Goal: Task Accomplishment & Management: Complete application form

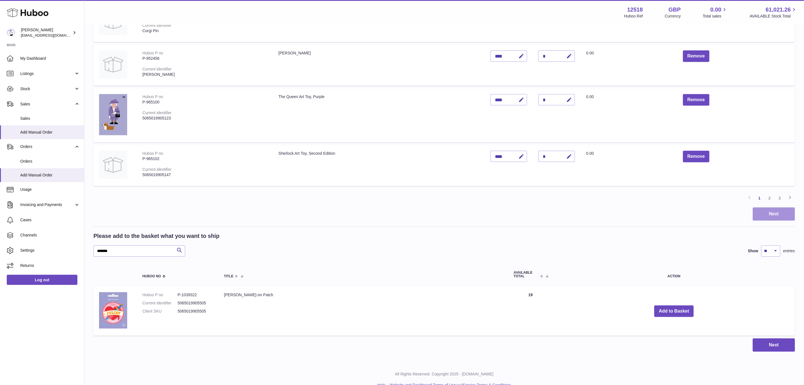
click at [766, 211] on button "Next" at bounding box center [774, 213] width 42 height 13
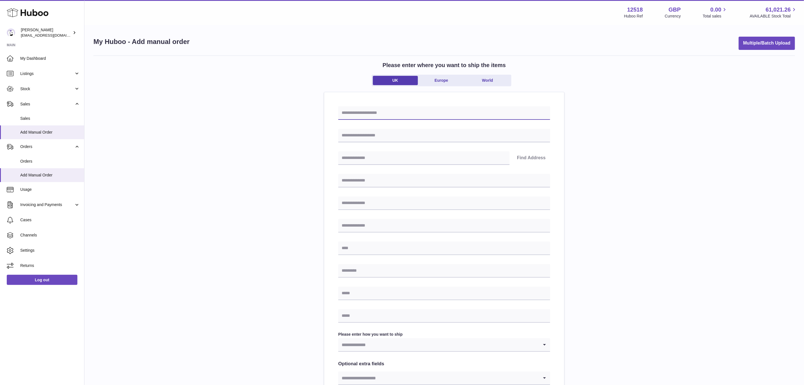
click at [365, 112] on input "text" at bounding box center [444, 113] width 212 height 14
paste input "*****"
type input "*****"
drag, startPoint x: 365, startPoint y: 133, endPoint x: 365, endPoint y: 137, distance: 4.2
click at [365, 133] on input "text" at bounding box center [444, 136] width 212 height 14
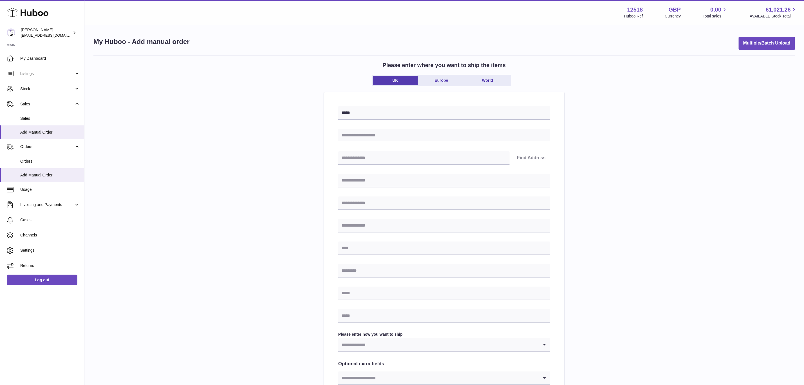
paste input "*****"
type input "*****"
click at [356, 183] on input "text" at bounding box center [444, 181] width 212 height 14
paste input "*****"
type input "*****"
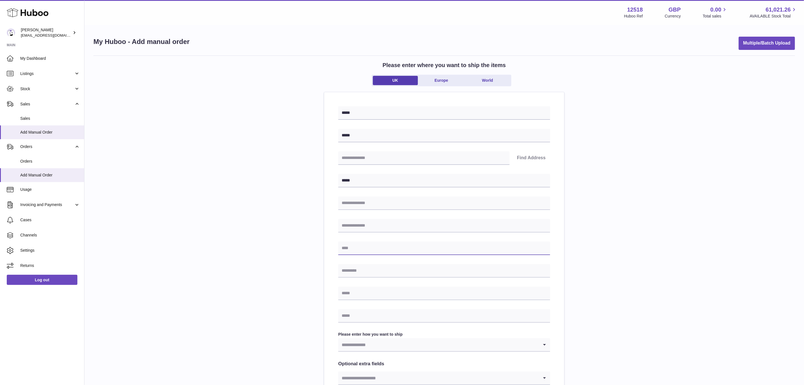
click at [355, 246] on input "text" at bounding box center [444, 248] width 212 height 14
paste input "*****"
type input "*****"
click at [361, 269] on input "text" at bounding box center [444, 271] width 212 height 14
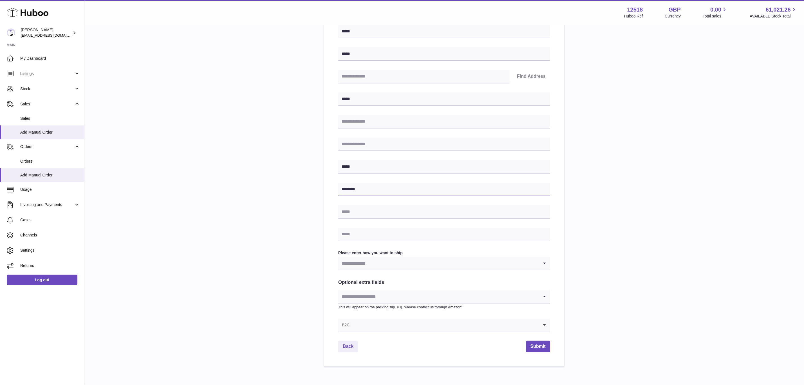
scroll to position [108, 0]
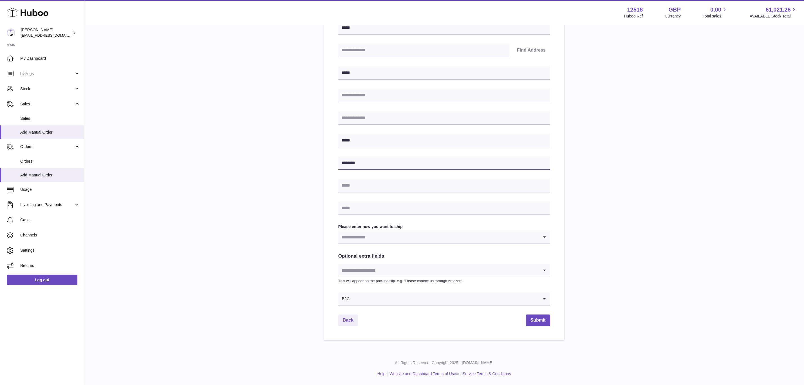
type input "********"
click at [347, 299] on div "B2C" at bounding box center [438, 298] width 201 height 13
click at [351, 326] on li "B2B" at bounding box center [444, 324] width 211 height 11
click at [365, 238] on input "Search for option" at bounding box center [438, 236] width 201 height 13
click at [365, 262] on li "Business to Business" at bounding box center [444, 263] width 211 height 11
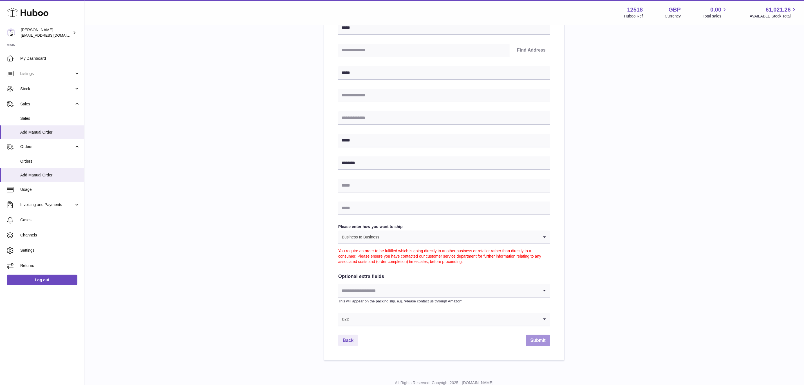
click at [536, 342] on button "Submit" at bounding box center [538, 340] width 24 height 12
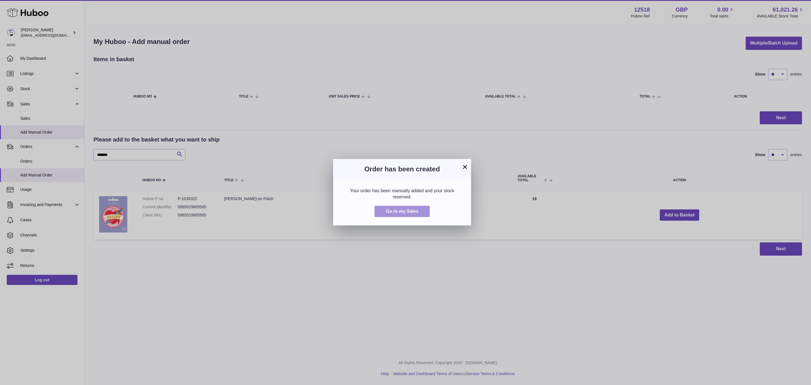
click at [403, 213] on span "Go to my Sales" at bounding box center [402, 211] width 33 height 5
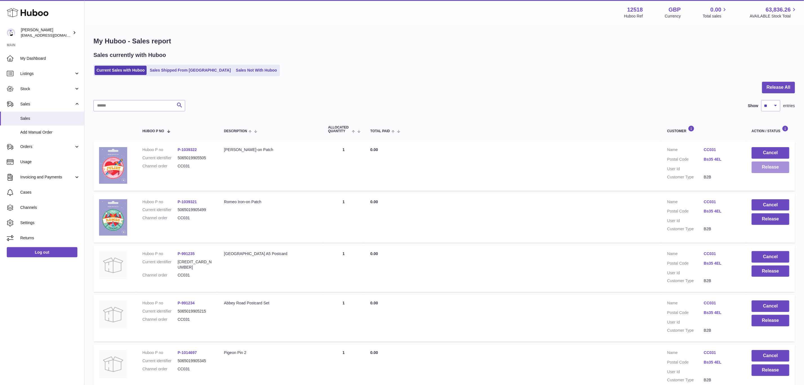
click at [767, 167] on button "Release" at bounding box center [771, 167] width 38 height 12
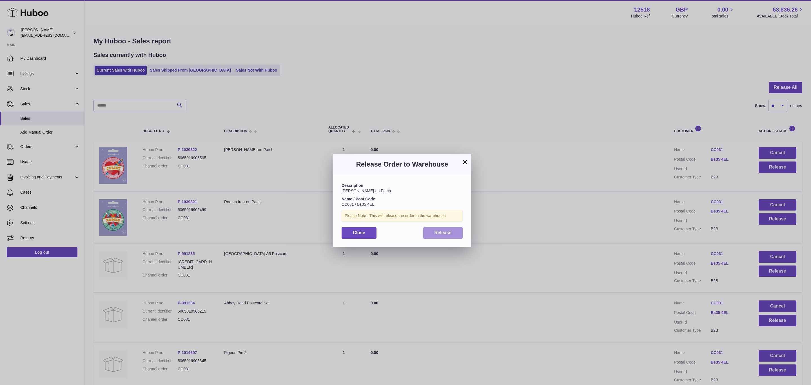
click at [448, 232] on span "Release" at bounding box center [442, 232] width 17 height 5
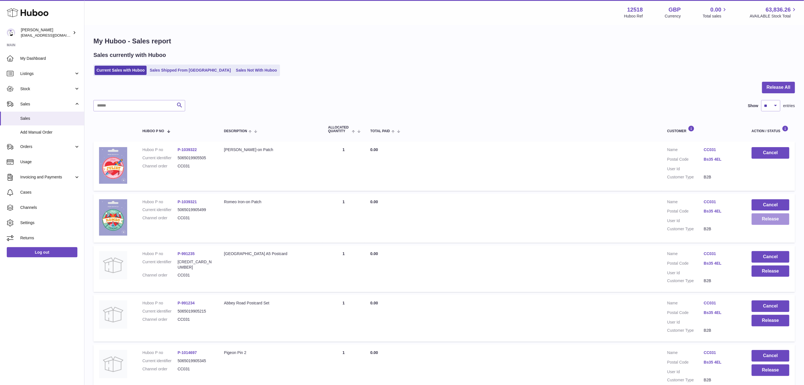
click at [781, 217] on button "Release" at bounding box center [771, 219] width 38 height 12
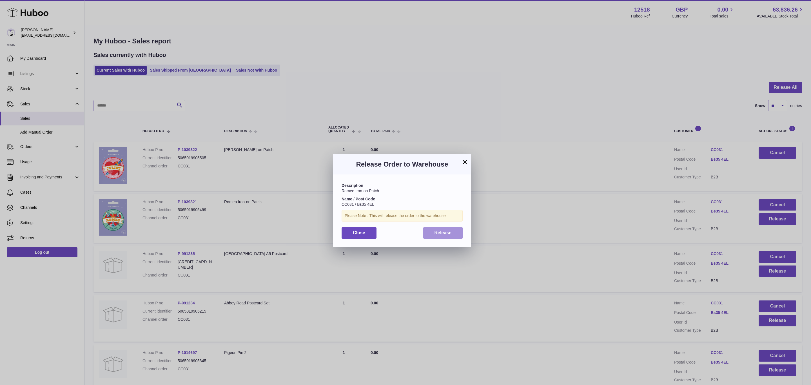
click at [454, 227] on button "Release" at bounding box center [443, 233] width 40 height 12
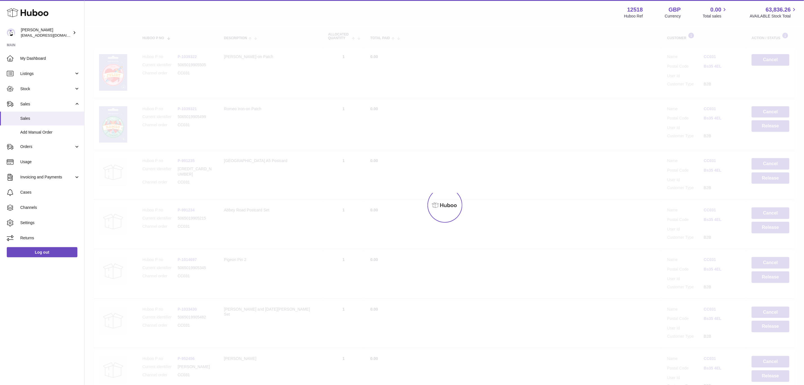
scroll to position [127, 0]
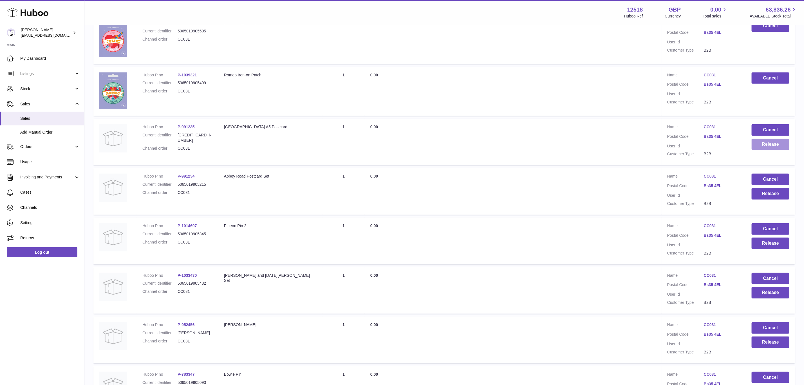
click at [774, 144] on button "Release" at bounding box center [771, 144] width 38 height 12
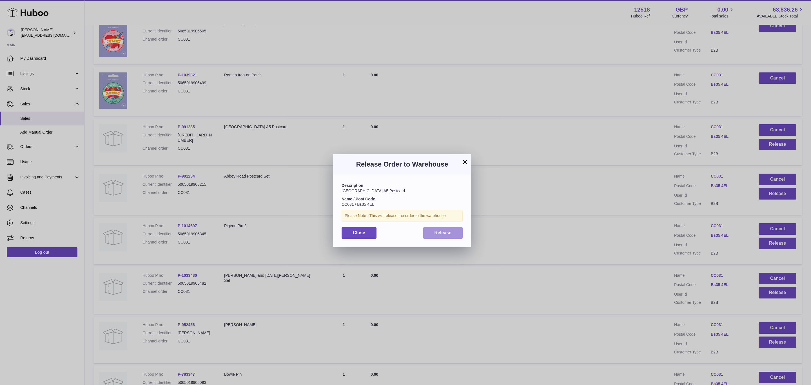
click at [446, 233] on span "Release" at bounding box center [442, 232] width 17 height 5
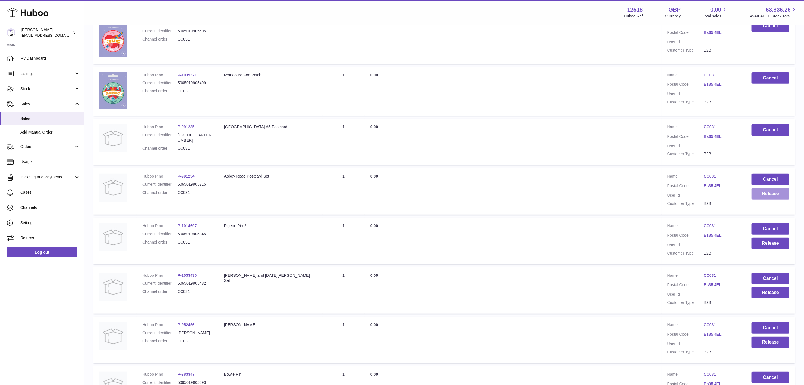
click at [772, 189] on button "Release" at bounding box center [771, 194] width 38 height 12
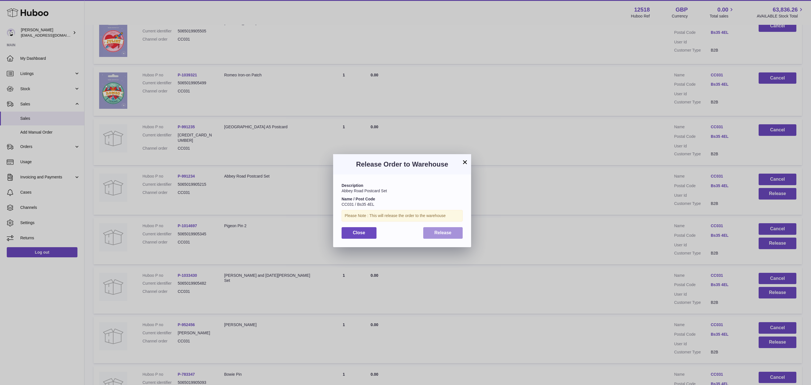
click at [443, 231] on span "Release" at bounding box center [442, 232] width 17 height 5
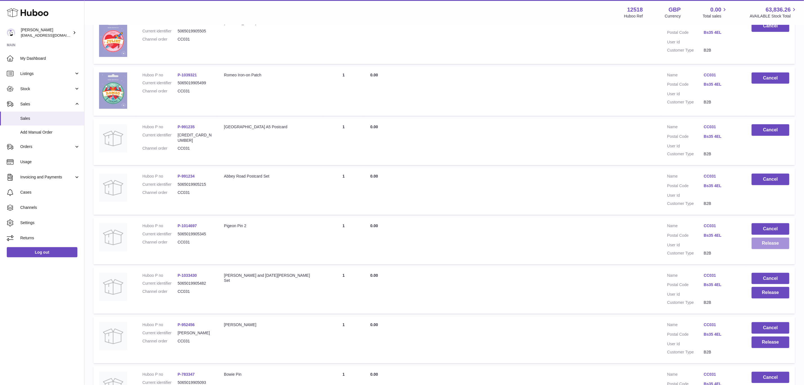
click at [772, 242] on button "Release" at bounding box center [771, 243] width 38 height 12
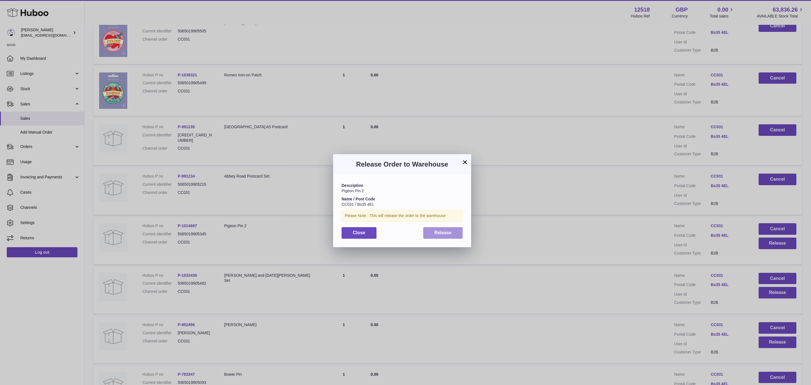
drag, startPoint x: 424, startPoint y: 233, endPoint x: 430, endPoint y: 235, distance: 6.1
click at [425, 233] on button "Release" at bounding box center [443, 233] width 40 height 12
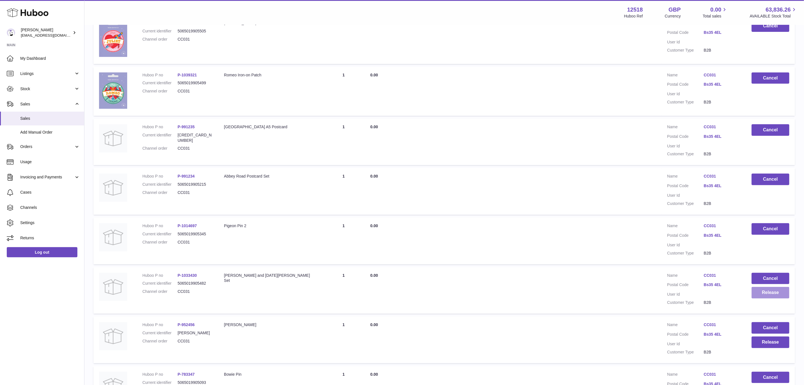
click at [773, 288] on button "Release" at bounding box center [771, 293] width 38 height 12
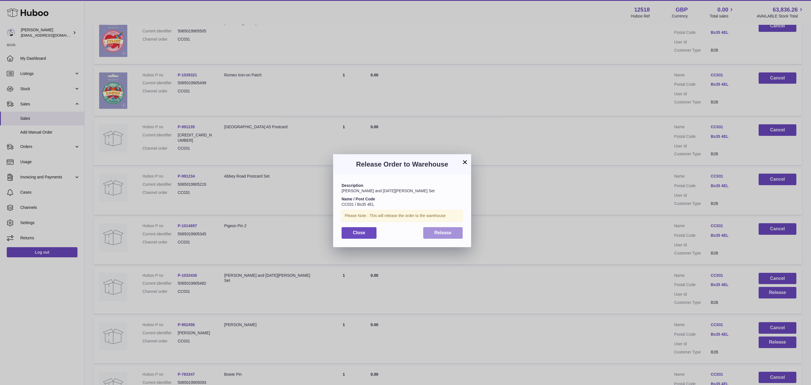
click at [441, 233] on span "Release" at bounding box center [442, 232] width 17 height 5
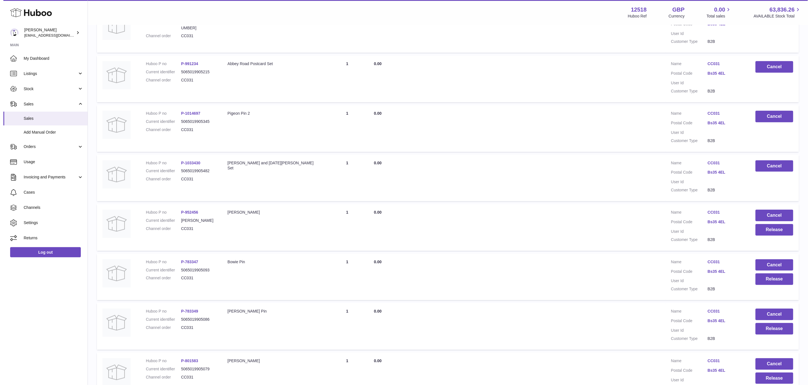
scroll to position [253, 0]
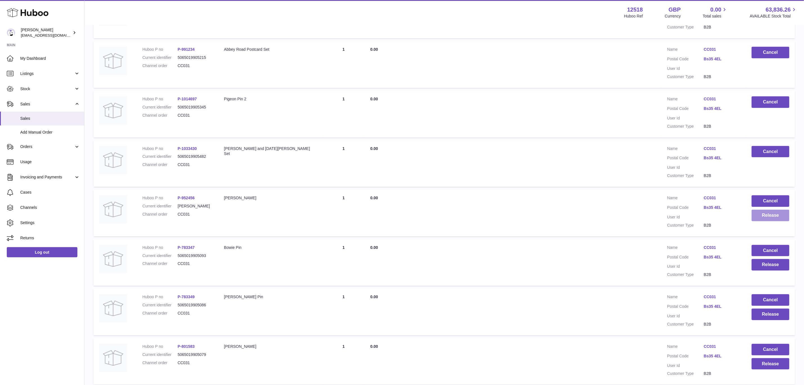
click at [770, 217] on button "Release" at bounding box center [771, 215] width 38 height 12
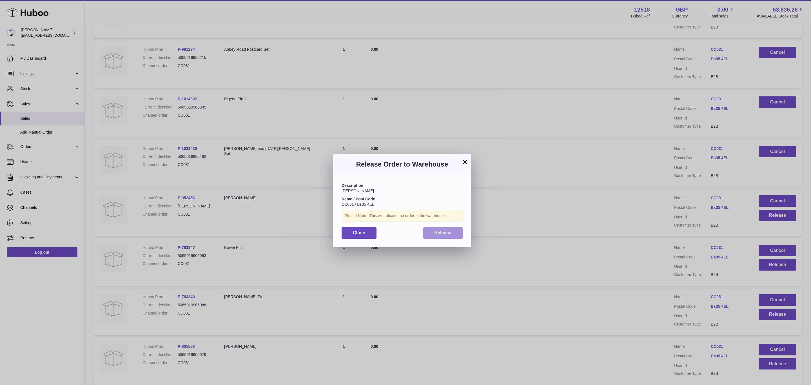
click at [432, 238] on button "Release" at bounding box center [443, 233] width 40 height 12
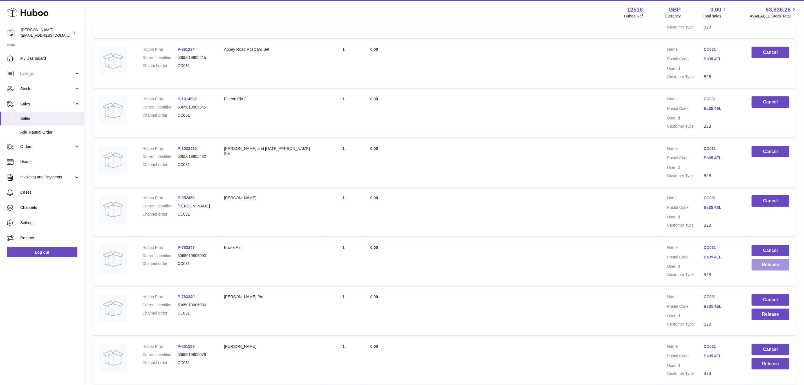
click at [769, 264] on button "Release" at bounding box center [771, 265] width 38 height 12
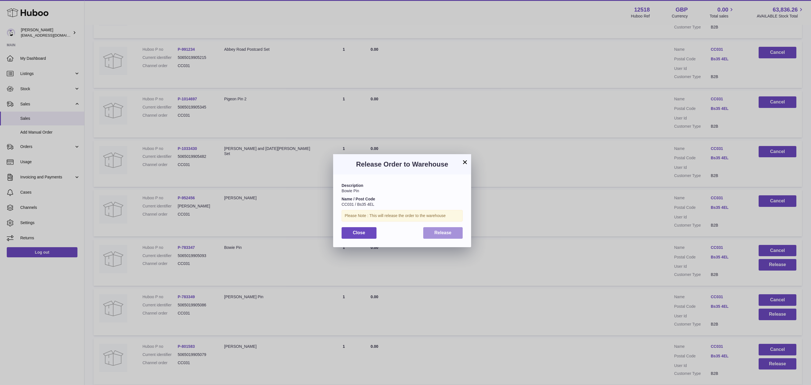
click at [441, 235] on span "Release" at bounding box center [442, 232] width 17 height 5
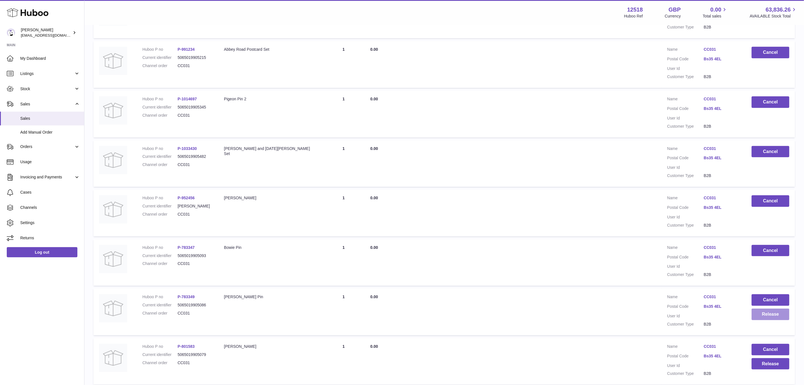
click at [772, 312] on button "Release" at bounding box center [771, 314] width 38 height 12
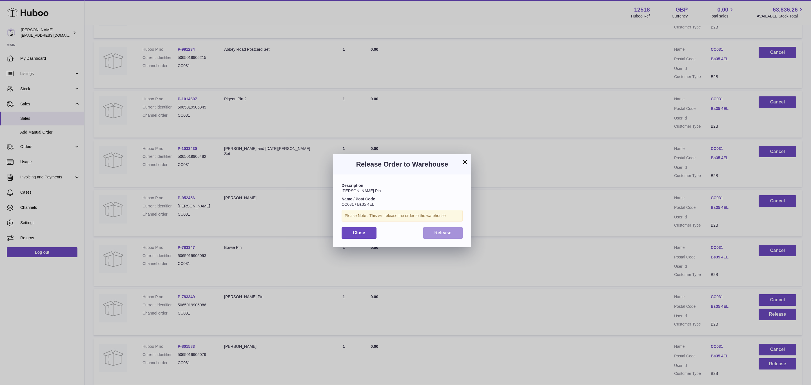
click at [450, 232] on span "Release" at bounding box center [442, 232] width 17 height 5
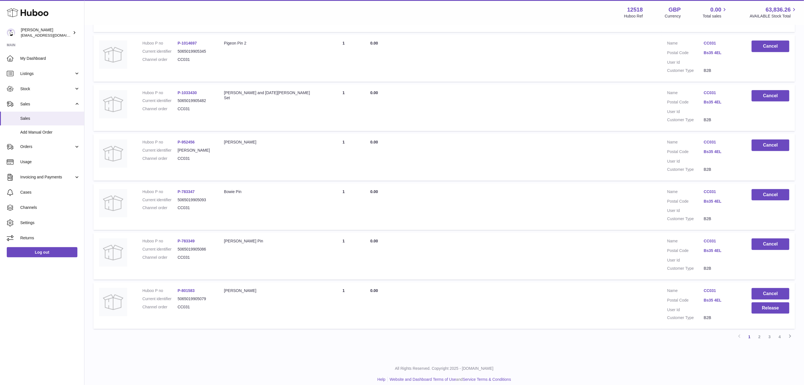
scroll to position [311, 0]
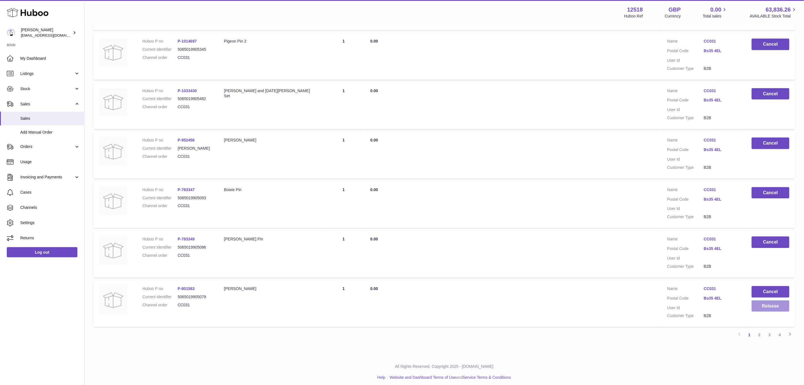
click at [770, 301] on button "Release" at bounding box center [771, 306] width 38 height 12
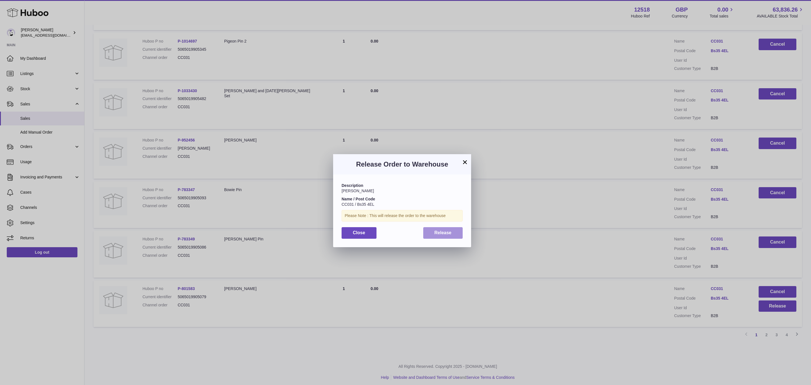
click at [444, 231] on span "Release" at bounding box center [442, 232] width 17 height 5
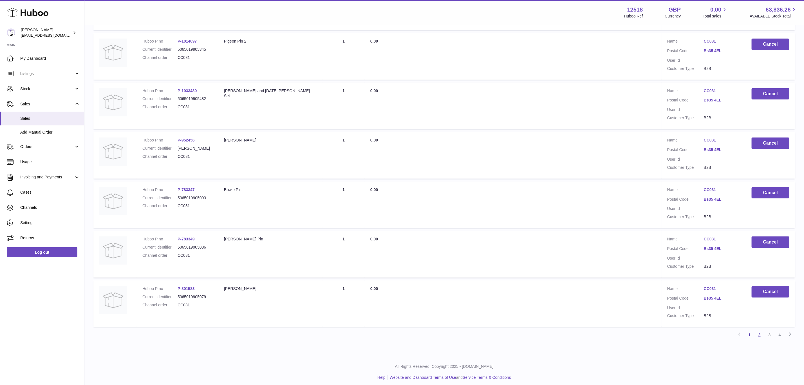
click at [758, 334] on link "2" at bounding box center [760, 334] width 10 height 10
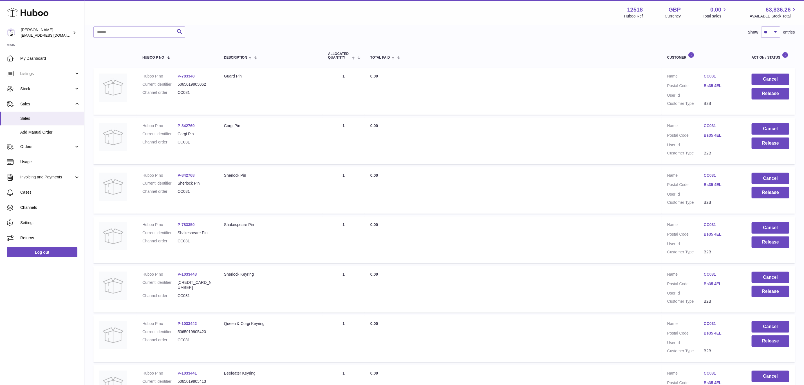
scroll to position [25, 0]
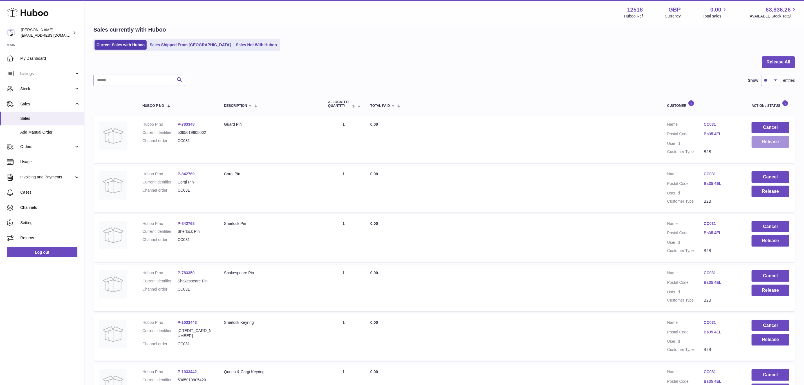
click at [777, 143] on button "Release" at bounding box center [771, 142] width 38 height 12
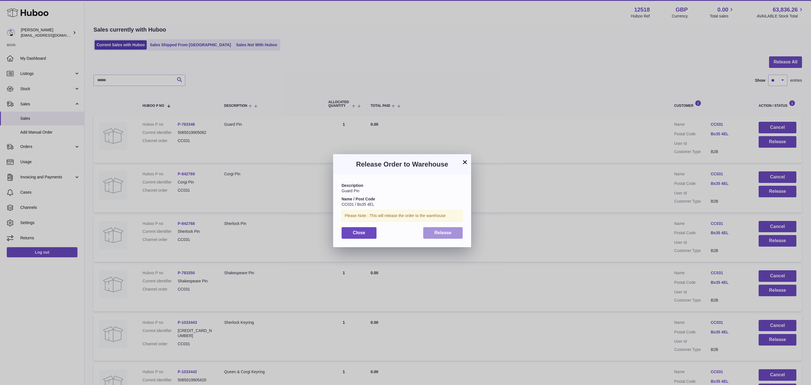
click at [426, 231] on button "Release" at bounding box center [443, 233] width 40 height 12
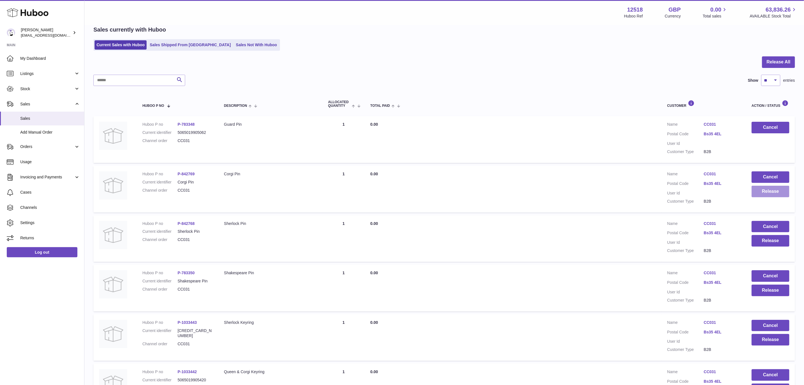
click at [774, 192] on button "Release" at bounding box center [771, 192] width 38 height 12
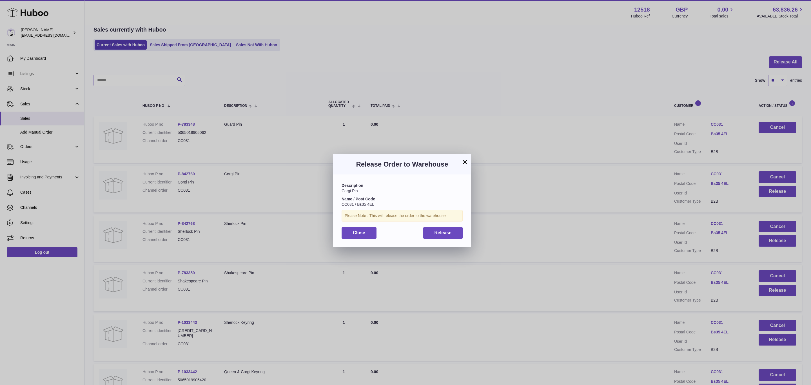
click at [415, 228] on div "Close Release" at bounding box center [401, 233] width 121 height 12
click at [441, 233] on span "Release" at bounding box center [442, 232] width 17 height 5
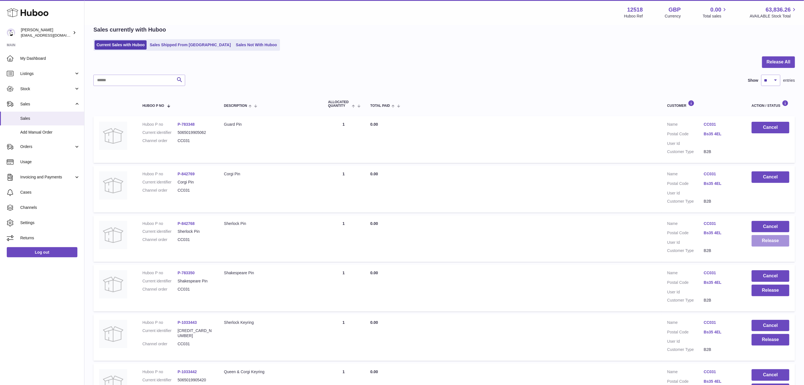
click at [768, 243] on button "Release" at bounding box center [771, 241] width 38 height 12
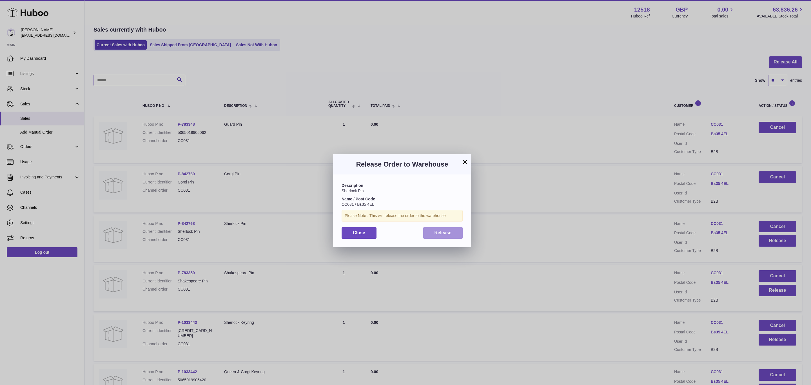
click at [441, 228] on button "Release" at bounding box center [443, 233] width 40 height 12
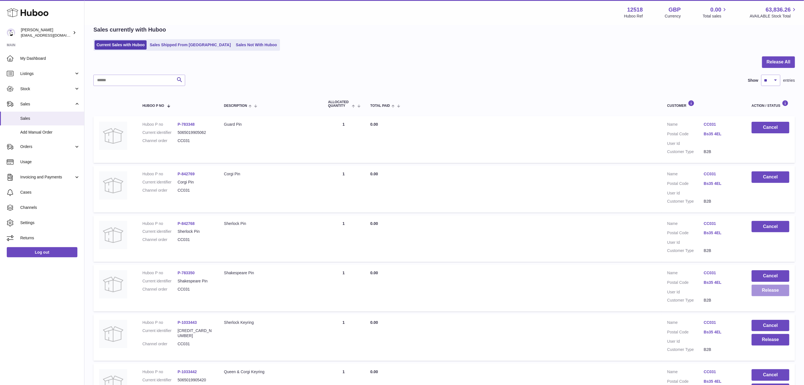
click at [768, 292] on button "Release" at bounding box center [771, 290] width 38 height 12
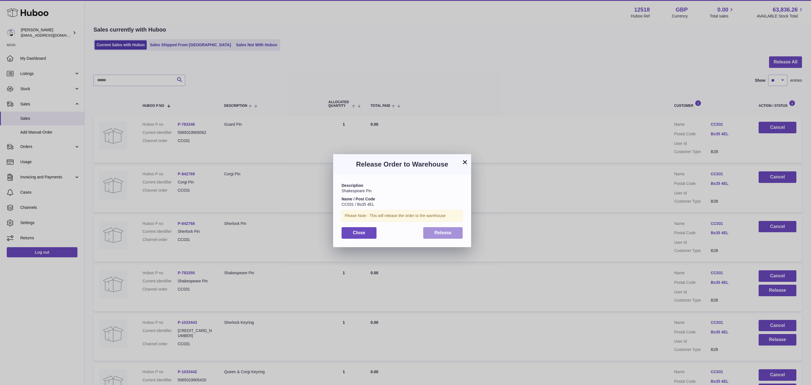
click at [453, 235] on button "Release" at bounding box center [443, 233] width 40 height 12
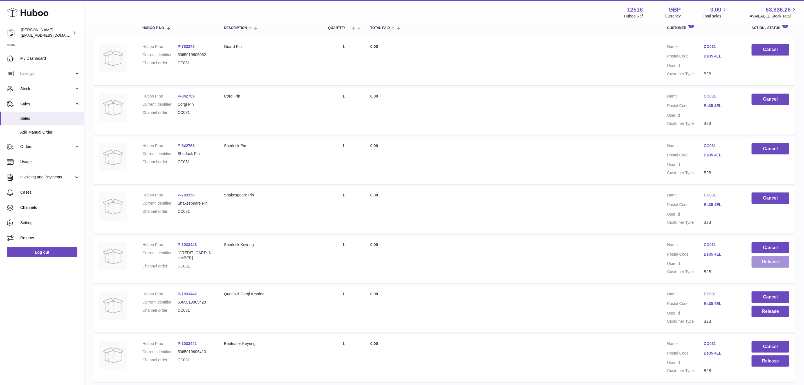
scroll to position [110, 0]
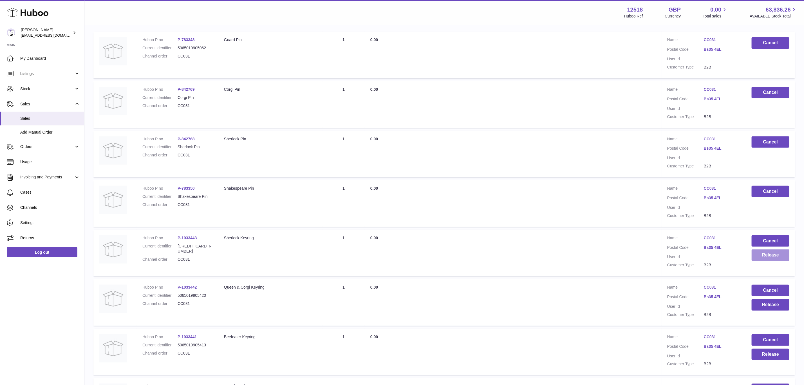
click at [768, 255] on button "Release" at bounding box center [771, 255] width 38 height 12
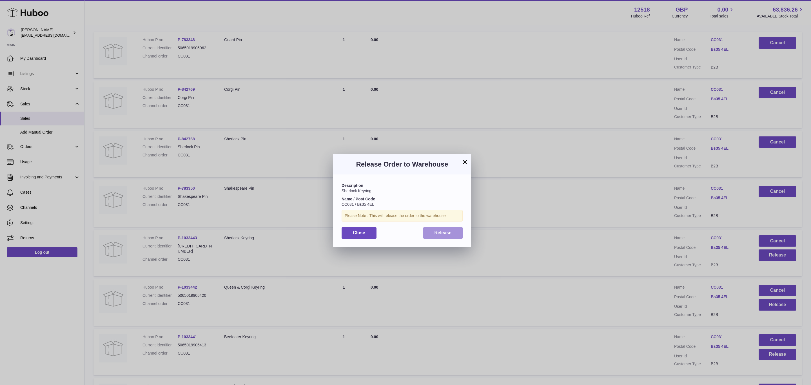
click at [451, 233] on button "Release" at bounding box center [443, 233] width 40 height 12
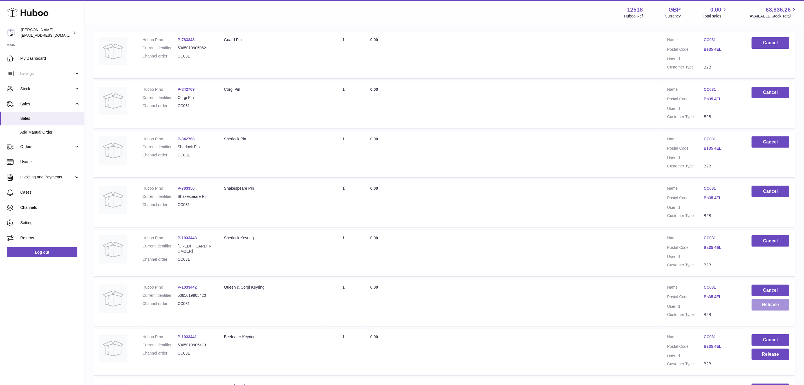
click at [767, 301] on button "Release" at bounding box center [771, 305] width 38 height 12
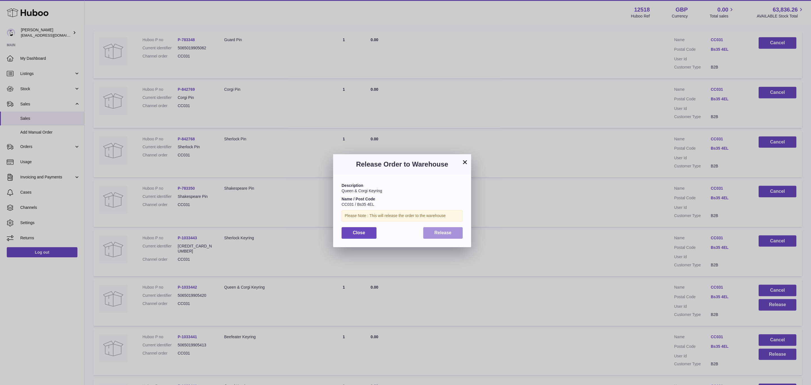
click at [450, 234] on span "Release" at bounding box center [442, 232] width 17 height 5
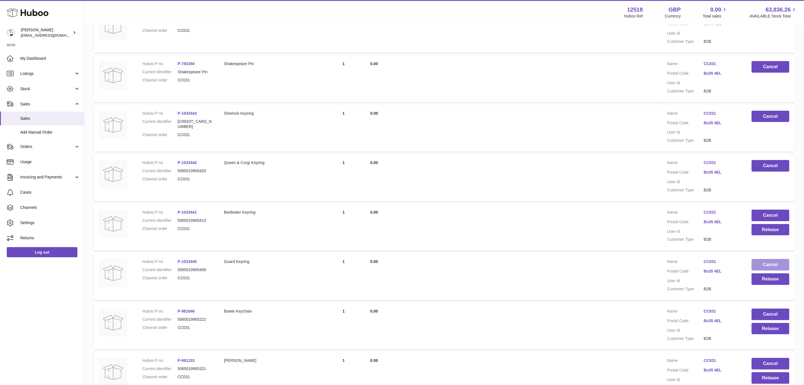
scroll to position [236, 0]
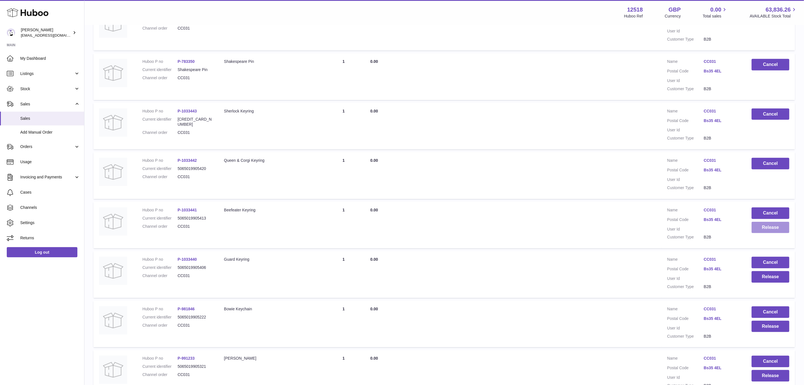
click at [767, 227] on button "Release" at bounding box center [771, 228] width 38 height 12
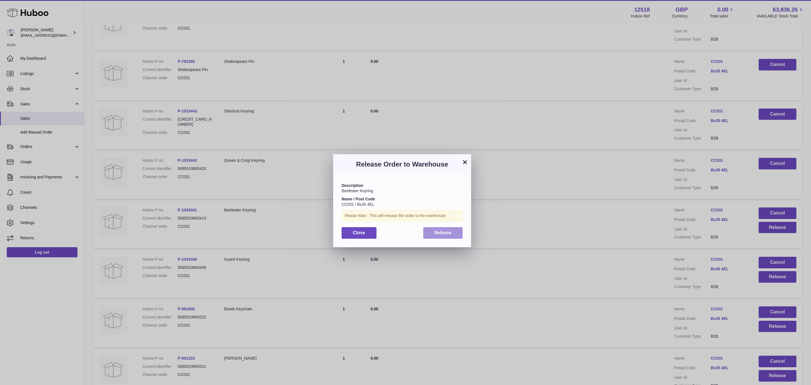
click at [450, 226] on div "Description Beefeater Keyring Name / Post Code CC031 / Bs35 4EL Please Note : T…" at bounding box center [402, 210] width 138 height 72
click at [450, 228] on button "Release" at bounding box center [443, 233] width 40 height 12
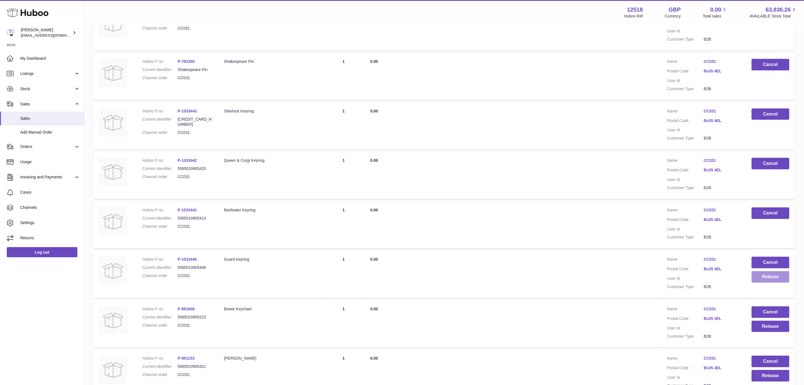
click at [772, 273] on button "Release" at bounding box center [771, 277] width 38 height 12
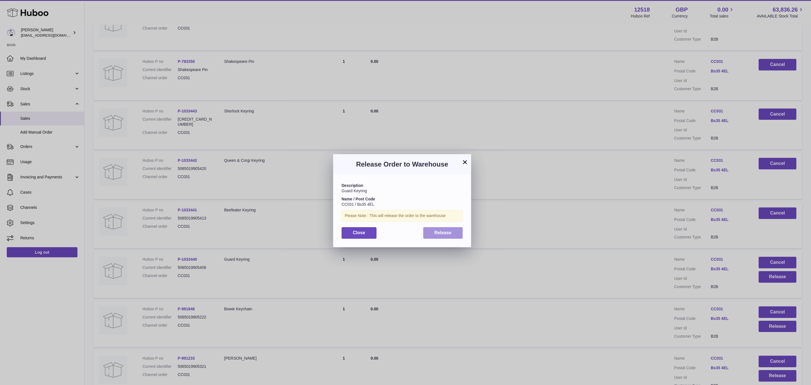
click at [432, 236] on button "Release" at bounding box center [443, 233] width 40 height 12
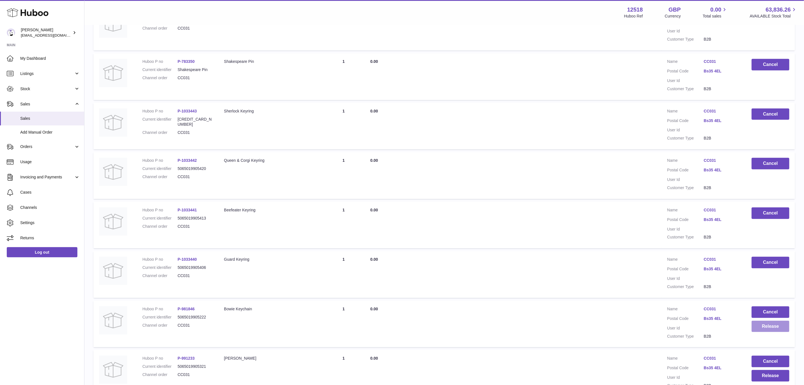
click at [763, 325] on button "Release" at bounding box center [771, 326] width 38 height 12
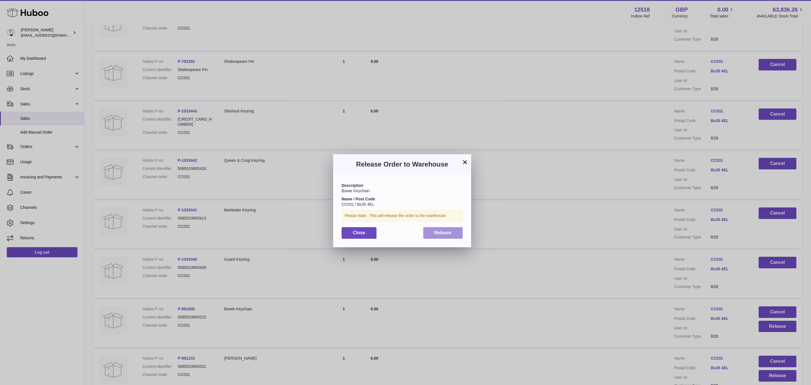
click at [443, 229] on button "Release" at bounding box center [443, 233] width 40 height 12
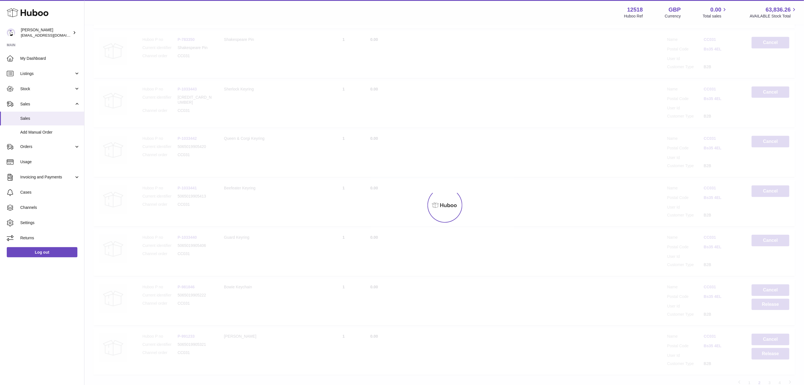
scroll to position [279, 0]
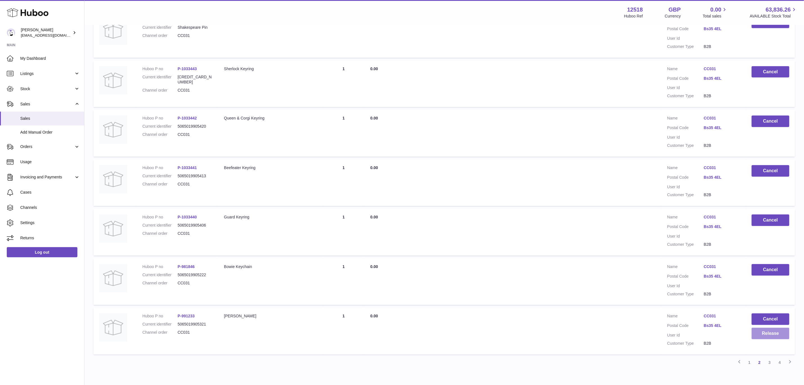
click at [770, 330] on button "Release" at bounding box center [771, 333] width 38 height 12
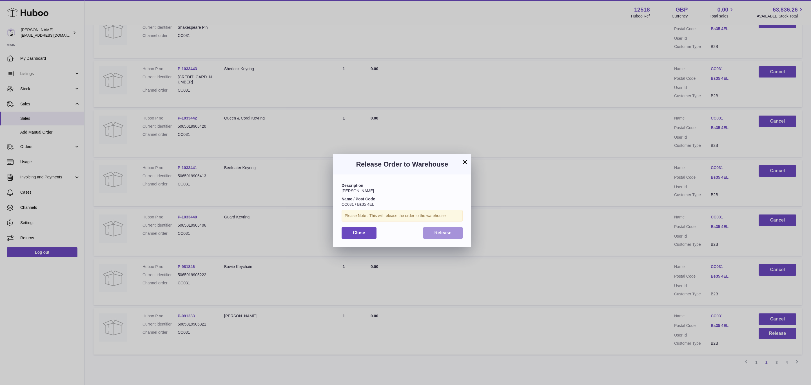
click at [443, 232] on span "Release" at bounding box center [442, 232] width 17 height 5
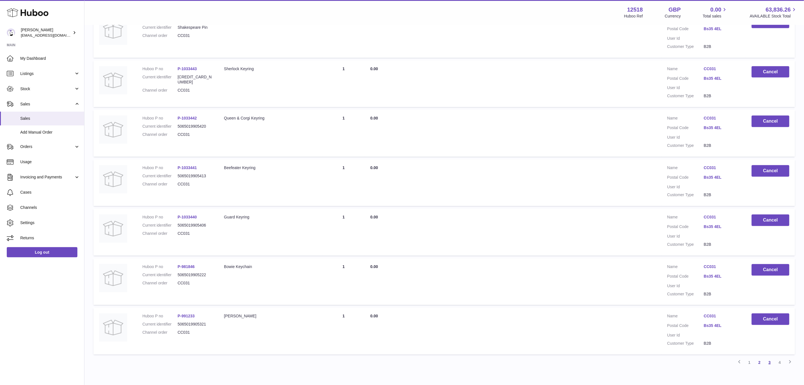
click at [769, 357] on link "3" at bounding box center [770, 362] width 10 height 10
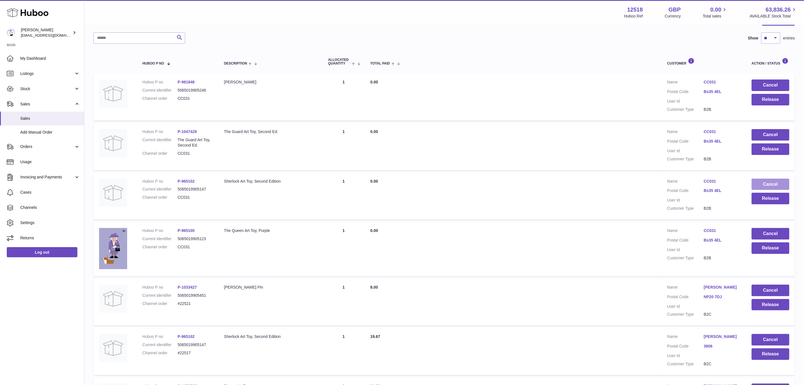
scroll to position [25, 0]
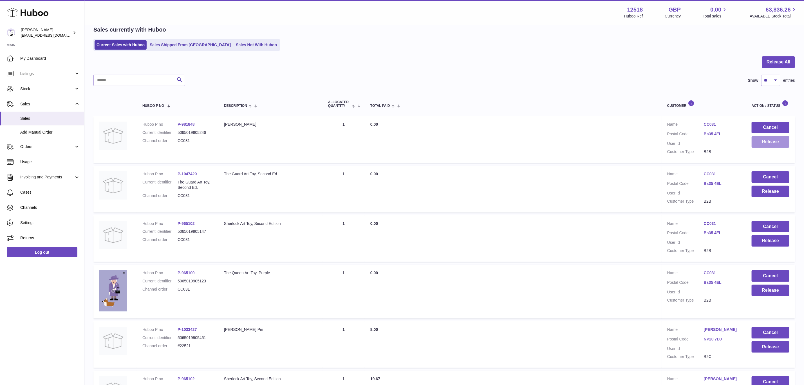
click at [771, 138] on button "Release" at bounding box center [771, 142] width 38 height 12
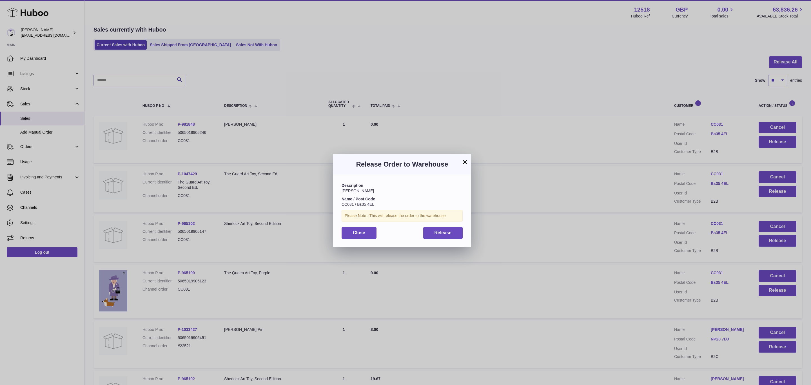
click at [441, 239] on div "Description [PERSON_NAME] Name / Post Code CC031 / Bs35 4EL Please Note : This …" at bounding box center [402, 210] width 138 height 72
click at [446, 234] on span "Release" at bounding box center [442, 232] width 17 height 5
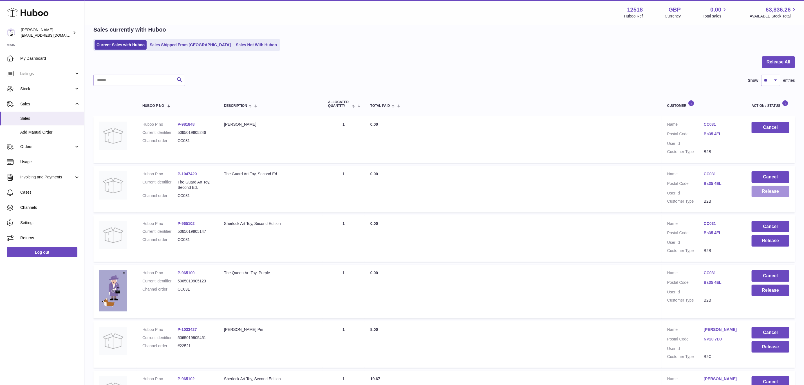
click at [764, 193] on button "Release" at bounding box center [771, 192] width 38 height 12
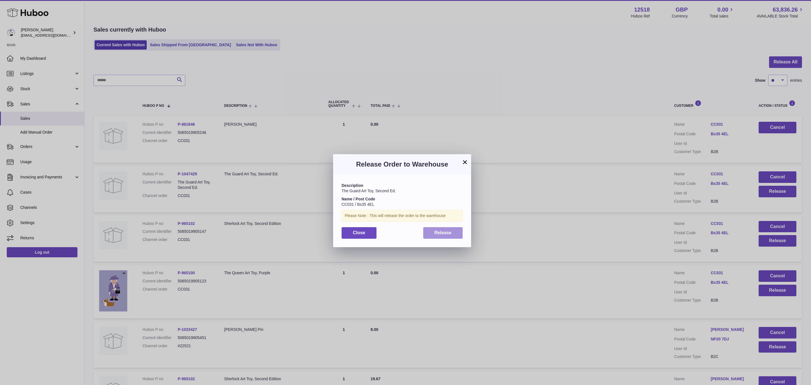
click at [442, 232] on span "Release" at bounding box center [442, 232] width 17 height 5
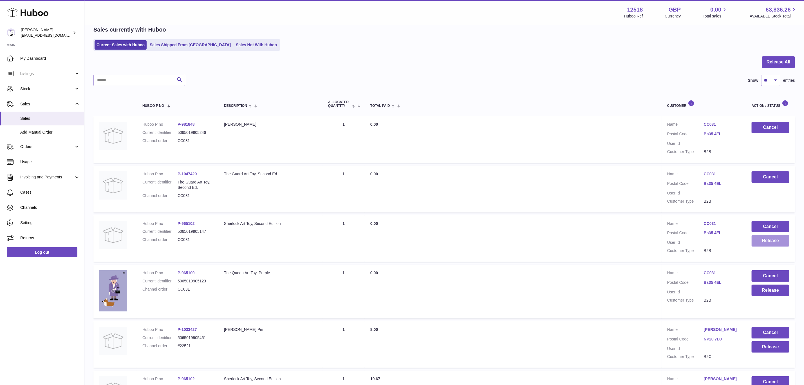
click at [770, 240] on button "Release" at bounding box center [771, 241] width 38 height 12
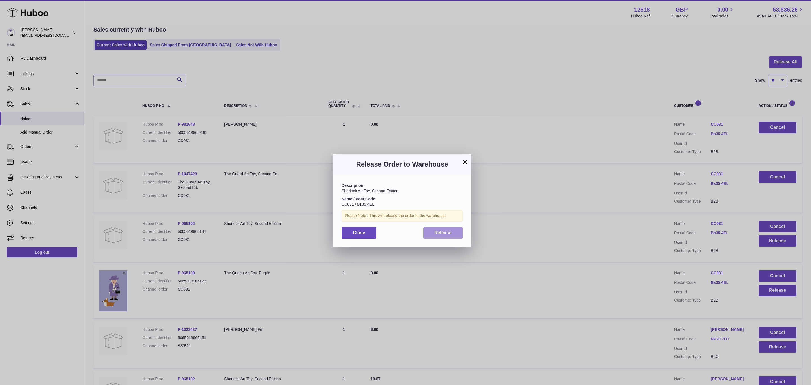
click at [450, 232] on span "Release" at bounding box center [442, 232] width 17 height 5
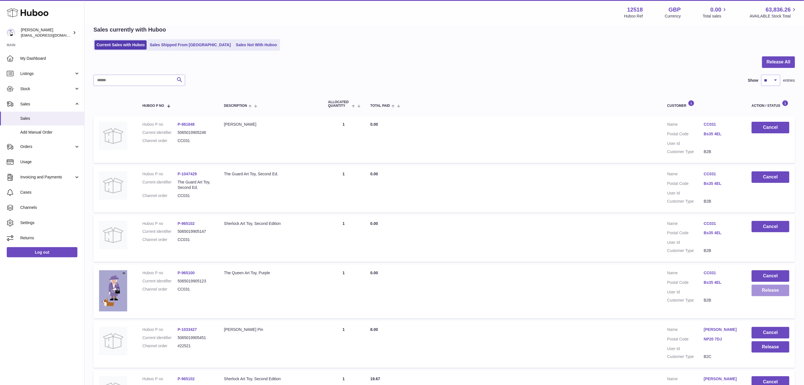
click at [768, 286] on button "Release" at bounding box center [771, 290] width 38 height 12
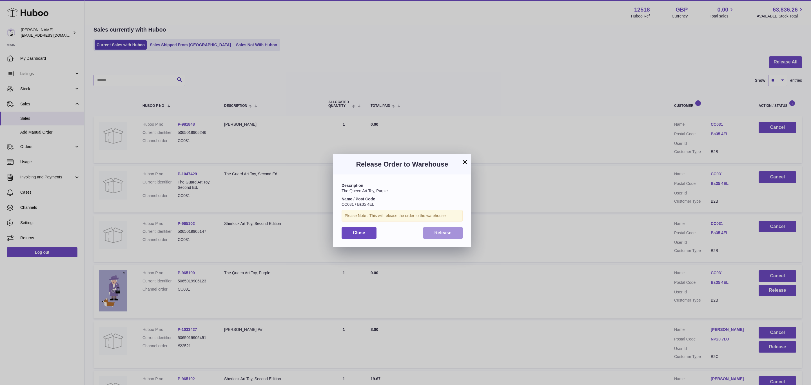
click at [443, 230] on span "Release" at bounding box center [442, 232] width 17 height 5
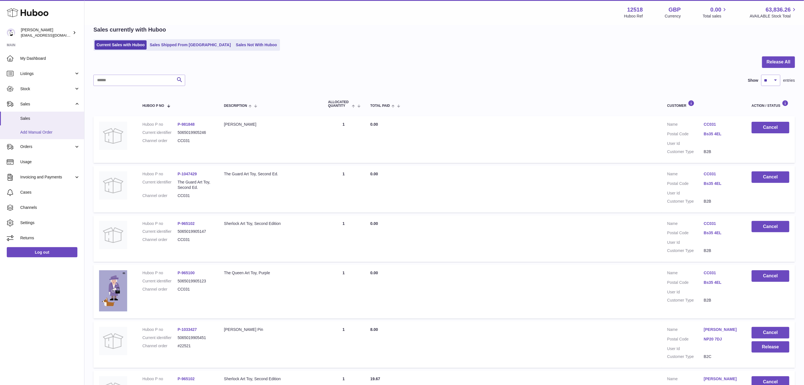
drag, startPoint x: 50, startPoint y: 131, endPoint x: 57, endPoint y: 133, distance: 7.7
click at [50, 131] on span "Add Manual Order" at bounding box center [50, 131] width 60 height 5
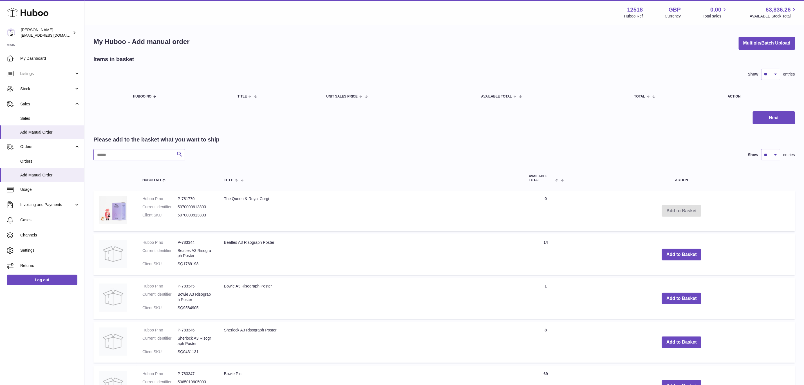
drag, startPoint x: 121, startPoint y: 154, endPoint x: 127, endPoint y: 154, distance: 6.2
click at [121, 154] on input "text" at bounding box center [139, 154] width 92 height 11
paste input "******"
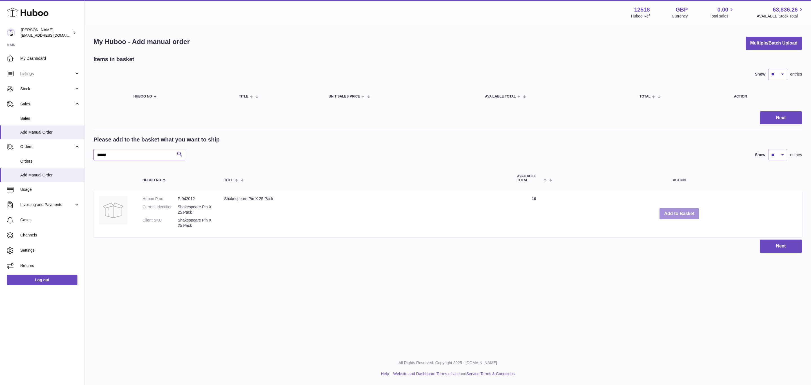
type input "******"
click at [683, 210] on button "Add to Basket" at bounding box center [678, 214] width 39 height 12
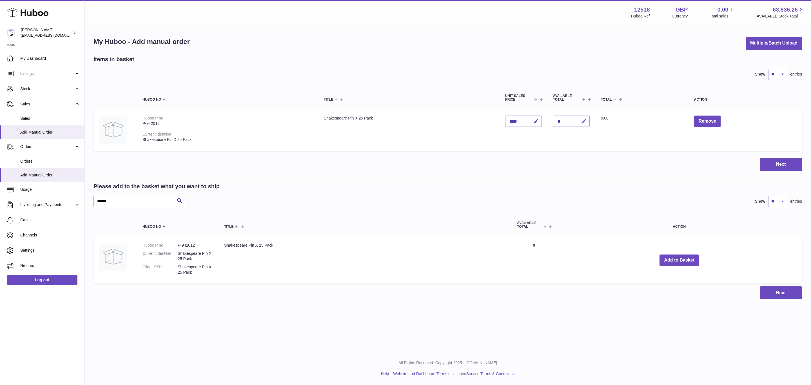
click at [587, 120] on icon "button" at bounding box center [584, 121] width 6 height 6
type input "*"
click at [578, 117] on button "submit" at bounding box center [583, 121] width 11 height 9
drag, startPoint x: 138, startPoint y: 204, endPoint x: 62, endPoint y: 204, distance: 75.7
click at [62, 204] on div "Huboo Caitlin Derer internalAdmin-12518@internal.huboo.com Main My Dashboard Li…" at bounding box center [405, 192] width 811 height 385
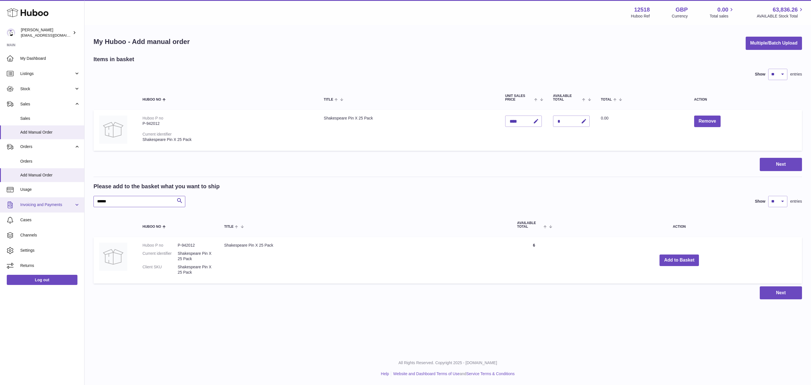
paste input "*"
type input "*******"
click at [672, 258] on button "Add to Basket" at bounding box center [688, 260] width 39 height 12
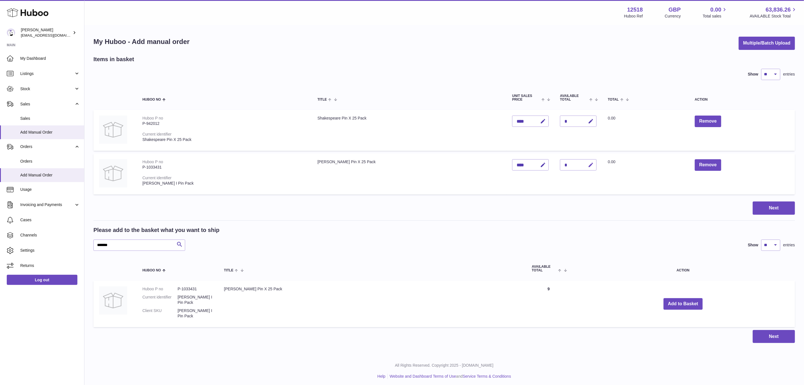
click at [588, 166] on icon "button" at bounding box center [591, 165] width 6 height 6
type input "*"
click at [585, 160] on button "submit" at bounding box center [590, 164] width 11 height 9
drag, startPoint x: 151, startPoint y: 240, endPoint x: 66, endPoint y: 244, distance: 84.6
click at [67, 244] on div "Huboo Caitlin Derer internalAdmin-12518@internal.huboo.com Main My Dashboard Li…" at bounding box center [402, 193] width 804 height 387
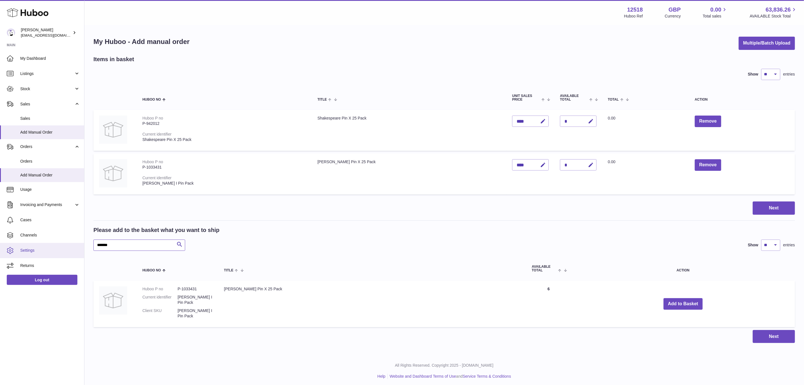
paste input "text"
type input "*******"
click at [663, 306] on button "Add to Basket" at bounding box center [670, 304] width 39 height 12
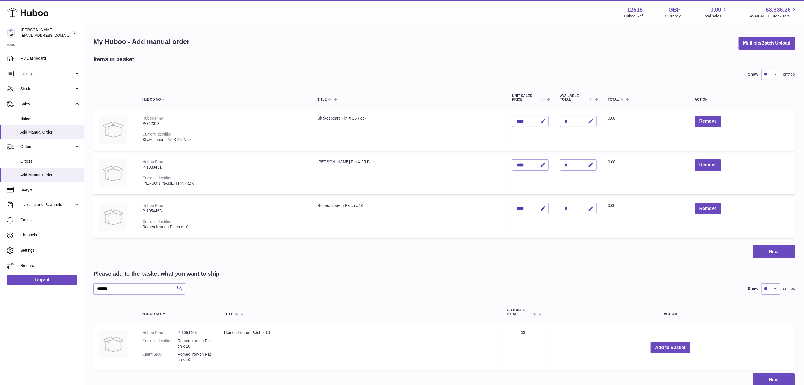
click at [585, 212] on button "button" at bounding box center [590, 209] width 13 height 12
type input "*"
click at [585, 204] on button "submit" at bounding box center [590, 208] width 11 height 9
drag, startPoint x: 122, startPoint y: 289, endPoint x: 58, endPoint y: 285, distance: 63.8
click at [58, 285] on div "Huboo Caitlin Derer internalAdmin-12518@internal.huboo.com Main My Dashboard Li…" at bounding box center [402, 215] width 804 height 431
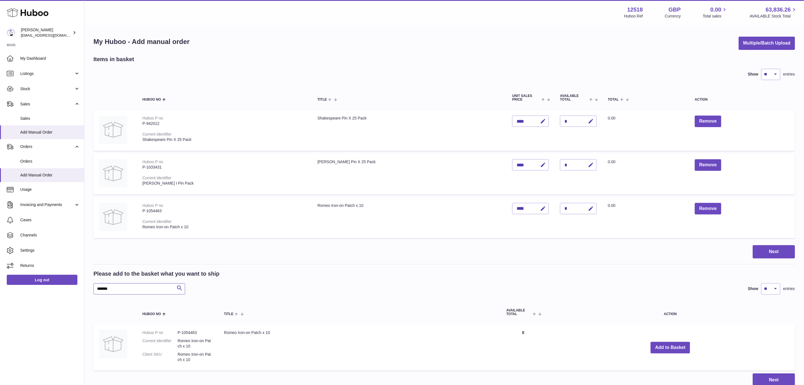
paste input "text"
type input "*******"
click at [673, 350] on button "Add to Basket" at bounding box center [682, 347] width 39 height 12
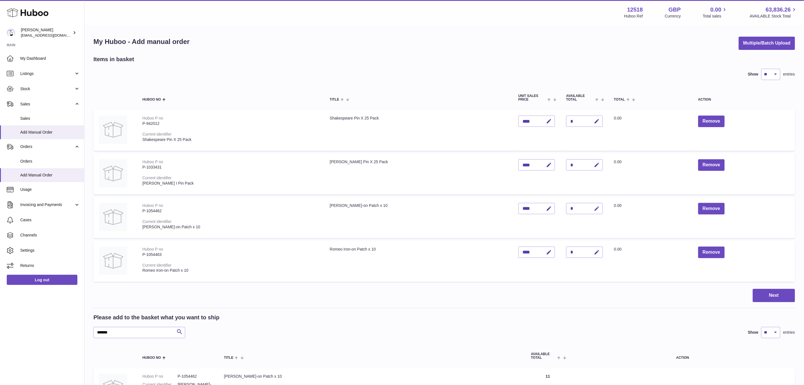
click at [594, 206] on icon "button" at bounding box center [597, 208] width 6 height 6
type input "*"
click at [591, 204] on button "submit" at bounding box center [596, 208] width 11 height 9
click at [775, 292] on button "Next" at bounding box center [774, 295] width 42 height 13
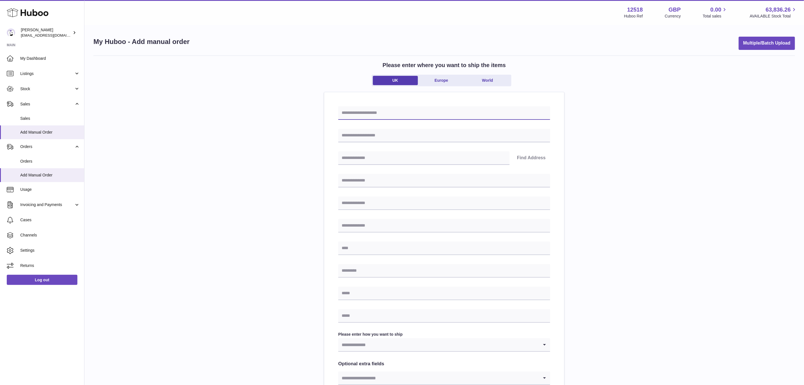
click at [353, 108] on input "text" at bounding box center [444, 113] width 212 height 14
paste input "*********"
type input "*********"
click at [358, 136] on input "text" at bounding box center [444, 136] width 212 height 14
paste input "*********"
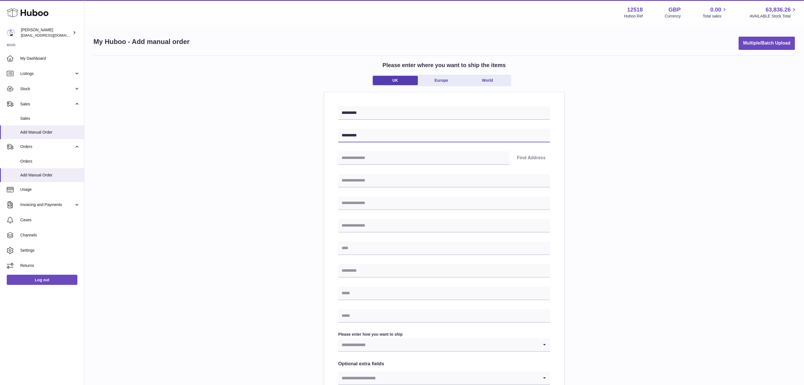
type input "*********"
click at [364, 182] on input "text" at bounding box center [444, 181] width 212 height 14
paste input "*********"
type input "*********"
drag, startPoint x: 360, startPoint y: 247, endPoint x: 359, endPoint y: 256, distance: 9.3
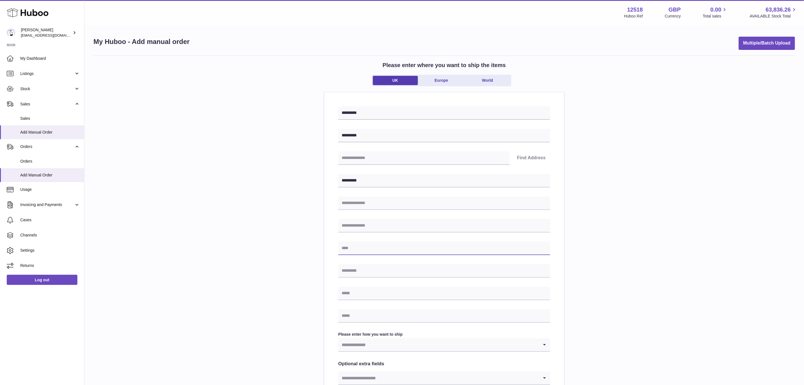
click at [360, 247] on input "text" at bounding box center [444, 248] width 212 height 14
paste input "*********"
type input "*********"
drag, startPoint x: 355, startPoint y: 272, endPoint x: 363, endPoint y: 271, distance: 8.2
click at [355, 272] on input "text" at bounding box center [444, 271] width 212 height 14
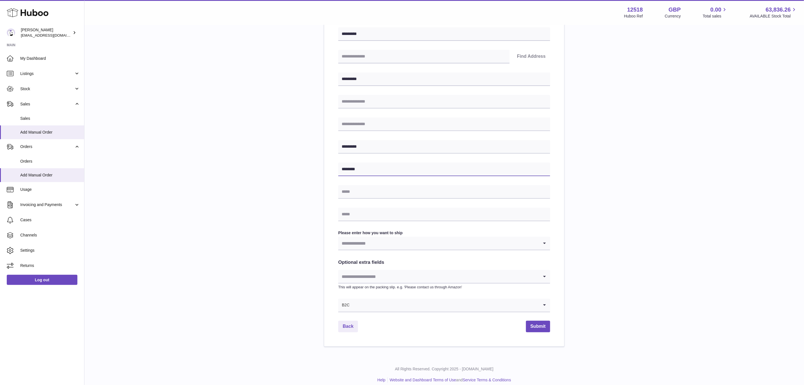
scroll to position [108, 0]
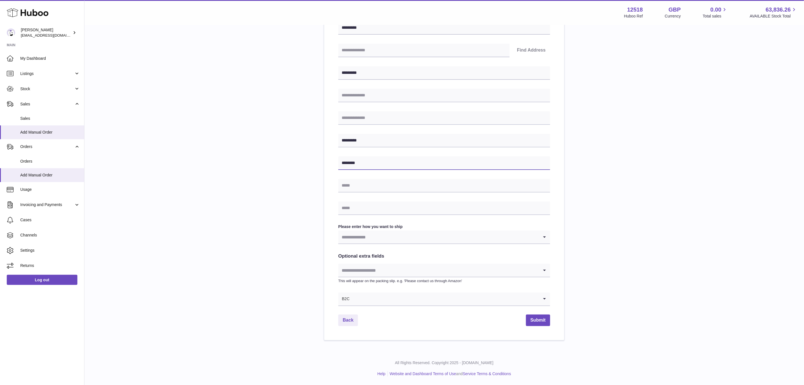
type input "********"
click at [356, 303] on input "Search for option" at bounding box center [444, 298] width 189 height 13
click at [351, 319] on li "B2C" at bounding box center [444, 313] width 211 height 11
drag, startPoint x: 352, startPoint y: 299, endPoint x: 354, endPoint y: 311, distance: 11.9
click at [352, 299] on input "Search for option" at bounding box center [438, 298] width 201 height 13
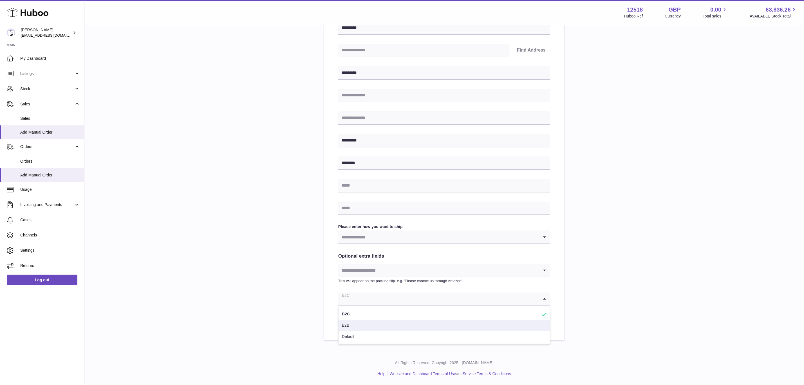
click at [351, 321] on li "B2B" at bounding box center [444, 324] width 211 height 11
click at [363, 236] on input "Search for option" at bounding box center [438, 236] width 201 height 13
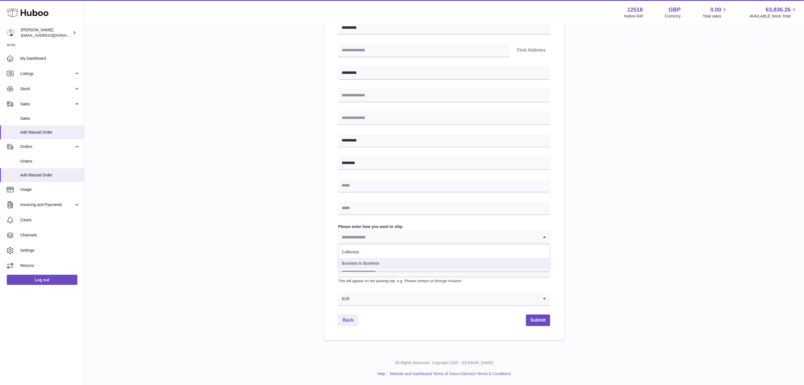
click at [363, 261] on li "Business to Business" at bounding box center [444, 263] width 211 height 11
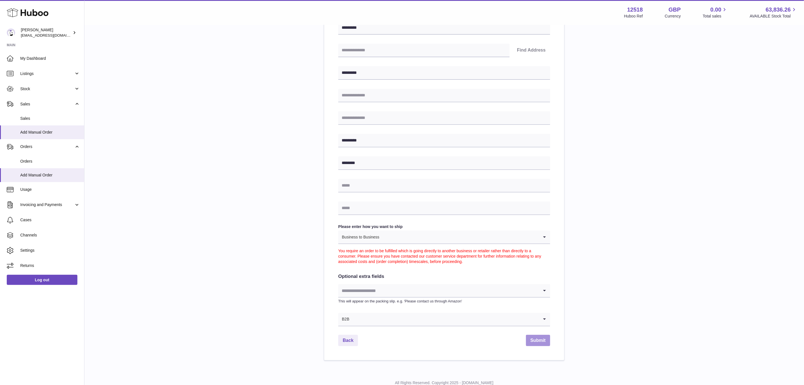
click at [534, 340] on button "Submit" at bounding box center [538, 340] width 24 height 12
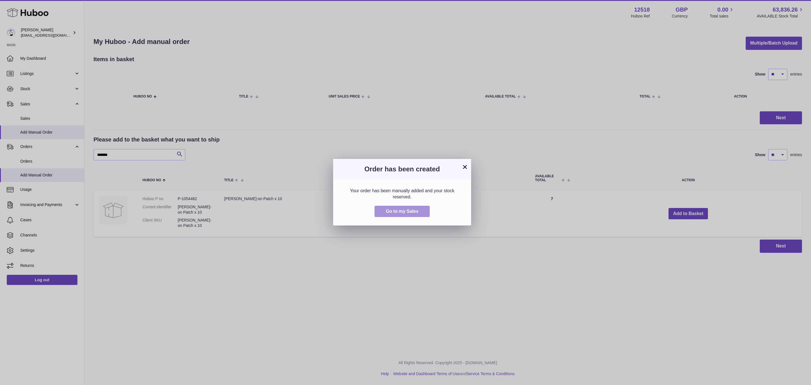
click at [403, 205] on button "Go to my Sales" at bounding box center [401, 211] width 55 height 12
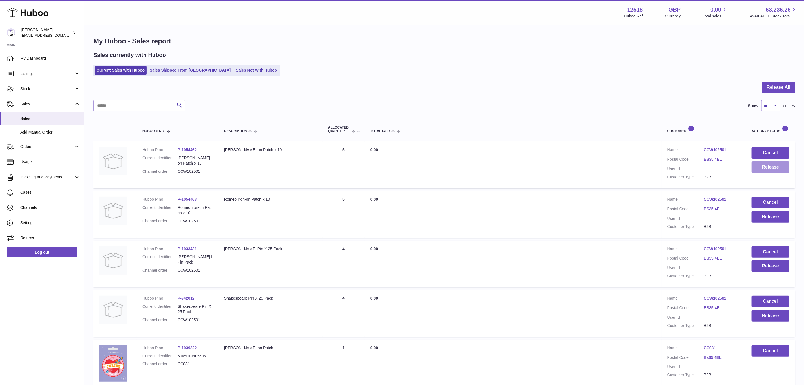
click at [770, 171] on button "Release" at bounding box center [771, 167] width 38 height 12
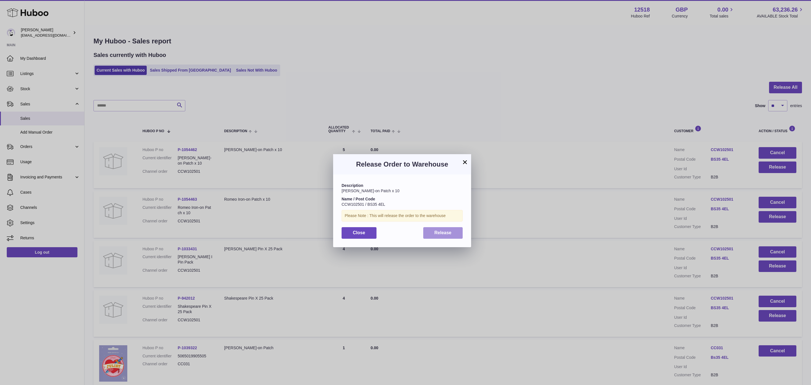
click at [439, 235] on span "Release" at bounding box center [442, 232] width 17 height 5
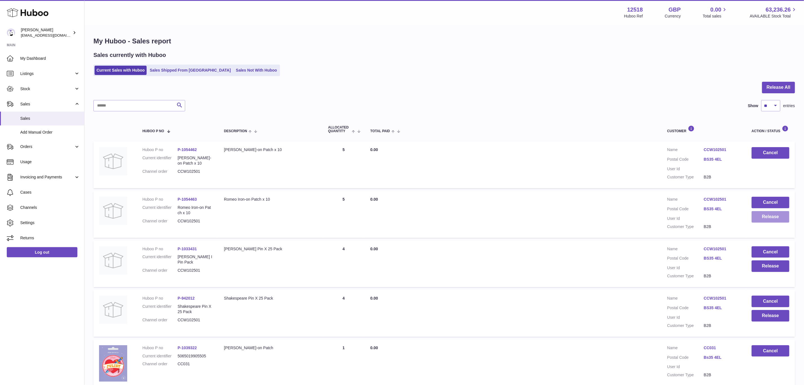
click at [773, 214] on button "Release" at bounding box center [771, 217] width 38 height 12
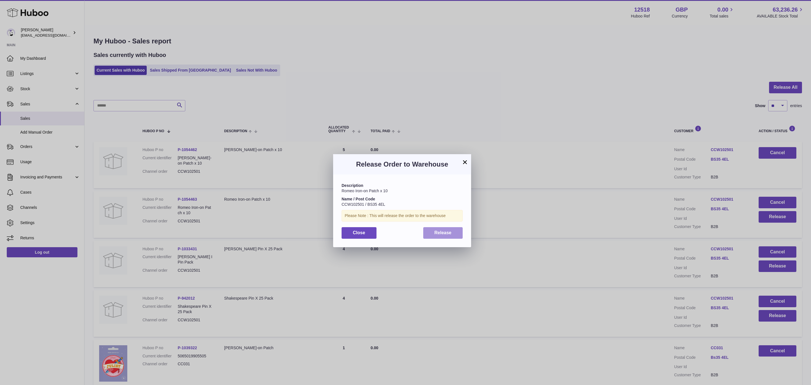
click at [439, 231] on span "Release" at bounding box center [442, 232] width 17 height 5
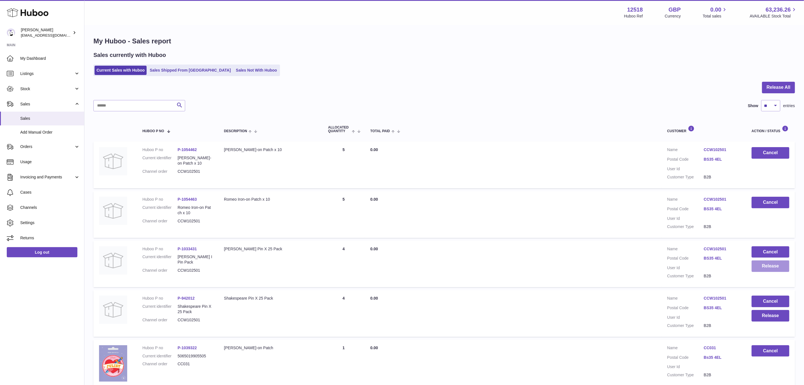
click at [769, 261] on button "Release" at bounding box center [771, 266] width 38 height 12
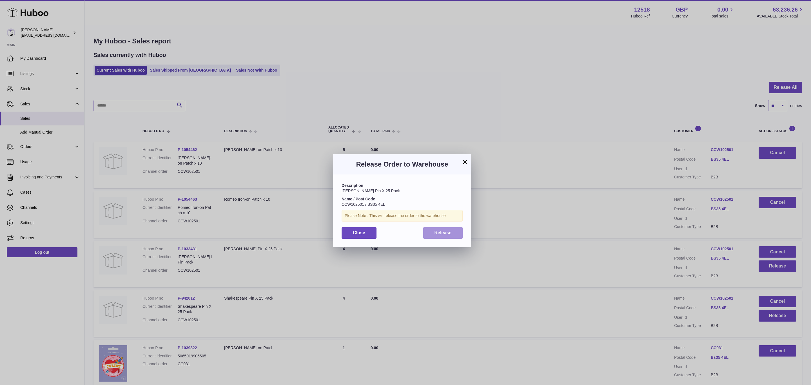
click at [450, 233] on span "Release" at bounding box center [442, 232] width 17 height 5
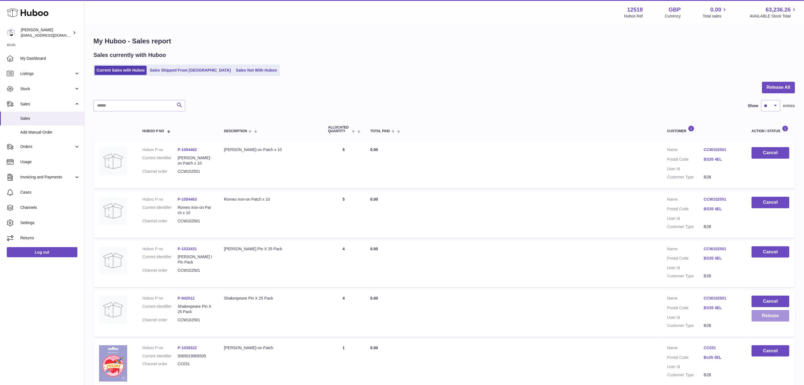
click at [773, 315] on button "Release" at bounding box center [771, 316] width 38 height 12
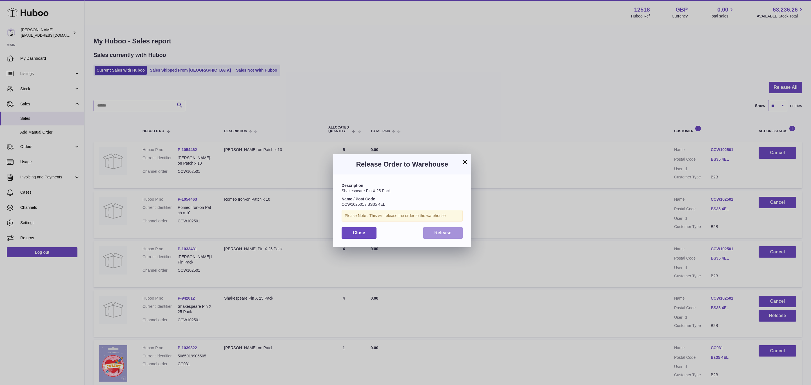
click at [445, 231] on span "Release" at bounding box center [442, 232] width 17 height 5
